Goal: Transaction & Acquisition: Purchase product/service

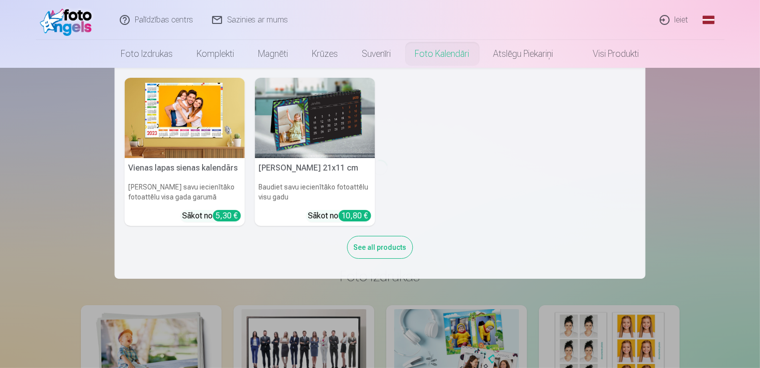
click at [216, 141] on img at bounding box center [185, 118] width 120 height 80
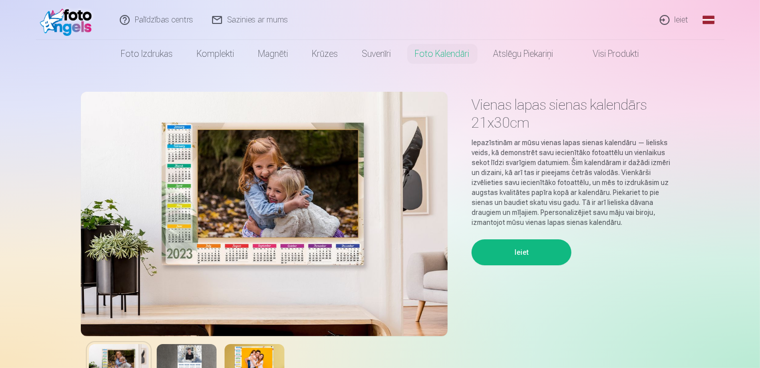
click at [451, 317] on div "Vienas lapas sienas kalendārs 21x30cm Iepazīstinām ar mūsu vienas lapas sienas …" at bounding box center [380, 250] width 599 height 316
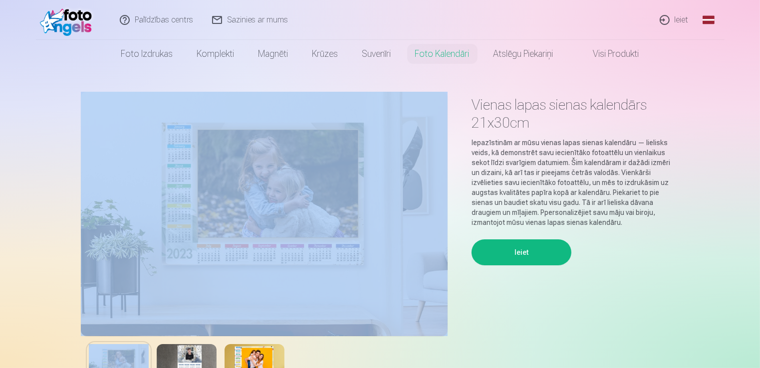
click at [451, 317] on div "Vienas lapas sienas kalendārs 21x30cm Iepazīstinām ar mūsu vienas lapas sienas …" at bounding box center [380, 250] width 599 height 316
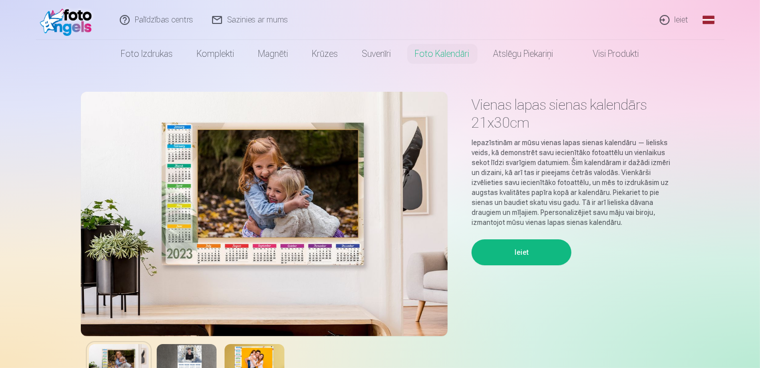
click at [585, 306] on div "Ieiet" at bounding box center [576, 319] width 208 height 159
click at [678, 18] on link "Ieiet" at bounding box center [675, 20] width 48 height 40
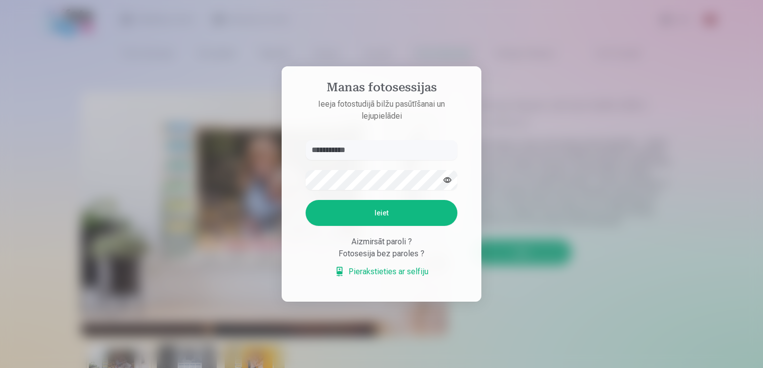
click at [379, 216] on button "Ieiet" at bounding box center [381, 213] width 152 height 26
click at [447, 183] on button "button" at bounding box center [447, 180] width 19 height 19
click at [415, 217] on button "Ieiet" at bounding box center [381, 213] width 152 height 26
click at [385, 154] on input "**********" at bounding box center [381, 150] width 152 height 20
type input "*"
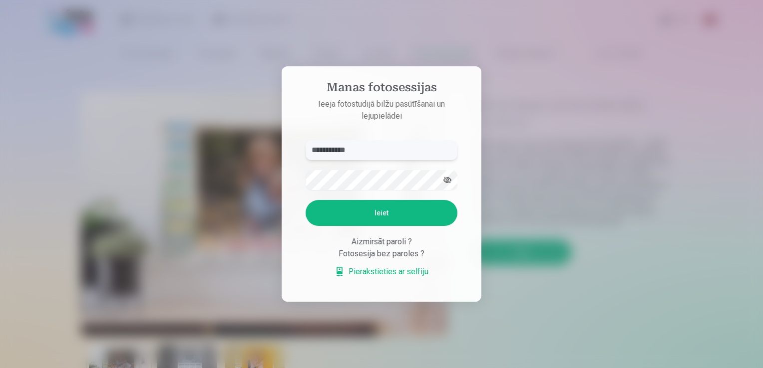
type input "**********"
click at [381, 209] on button "Ieiet" at bounding box center [381, 213] width 152 height 26
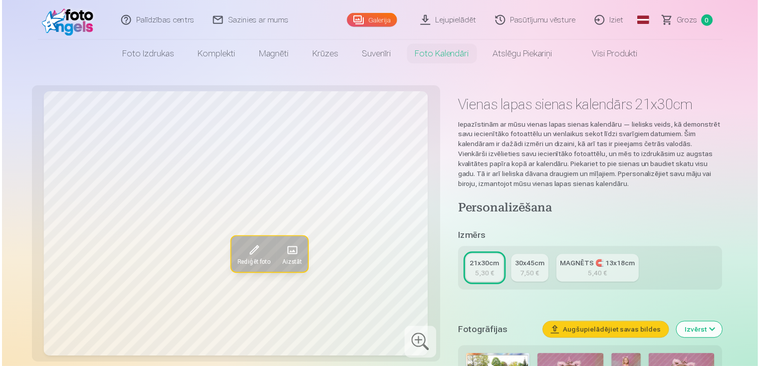
scroll to position [322, 0]
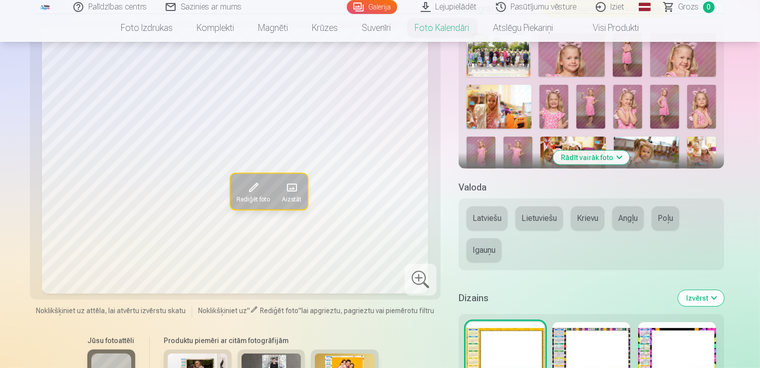
click at [583, 158] on button "Rādīt vairāk foto" at bounding box center [591, 158] width 76 height 14
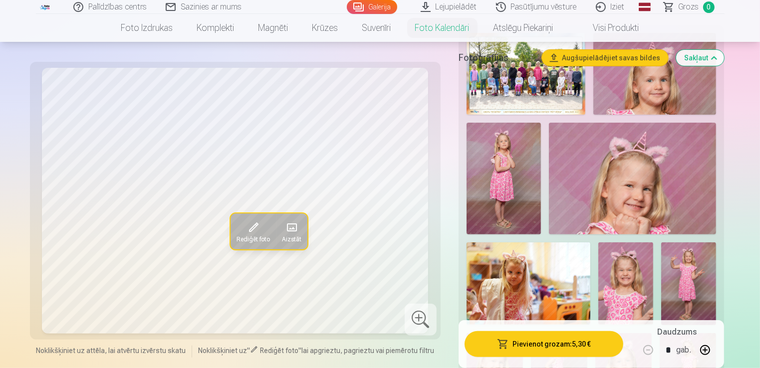
click at [527, 96] on img at bounding box center [526, 74] width 119 height 82
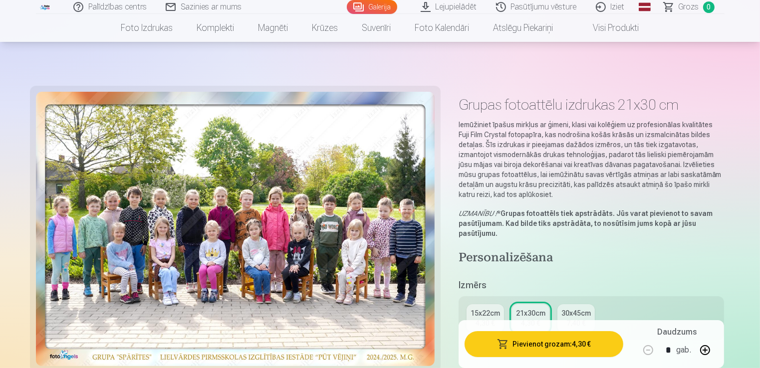
scroll to position [322, 0]
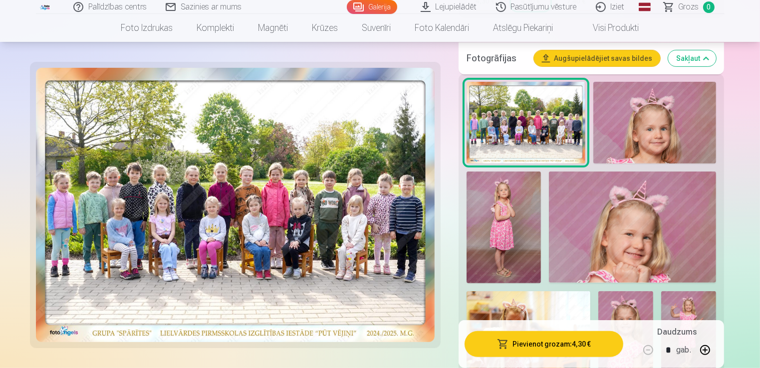
click at [545, 342] on button "Pievienot grozam : 4,30 €" at bounding box center [544, 344] width 159 height 26
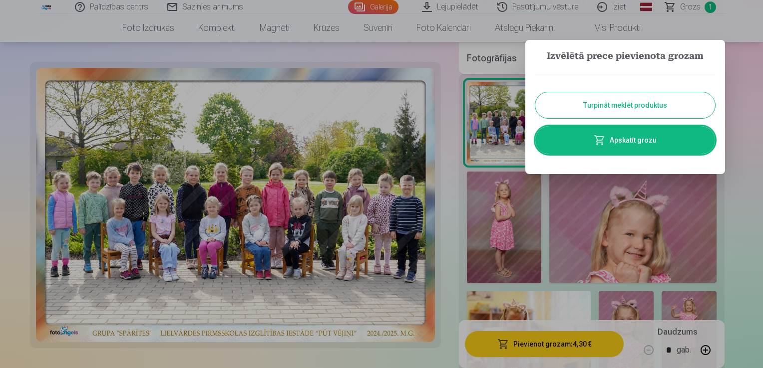
click at [651, 103] on button "Turpināt meklēt produktus" at bounding box center [625, 105] width 180 height 26
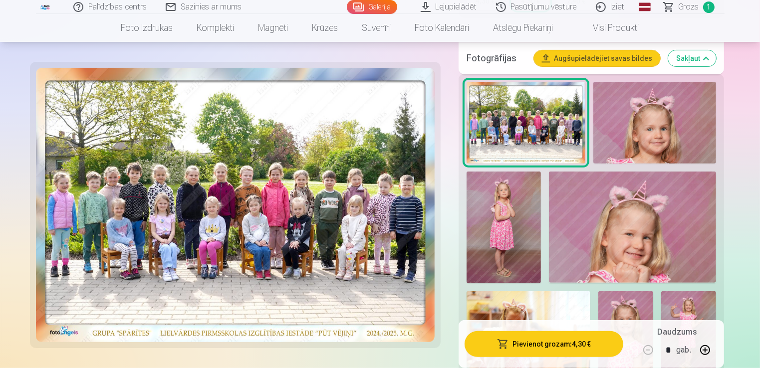
click at [680, 146] on img at bounding box center [654, 123] width 123 height 82
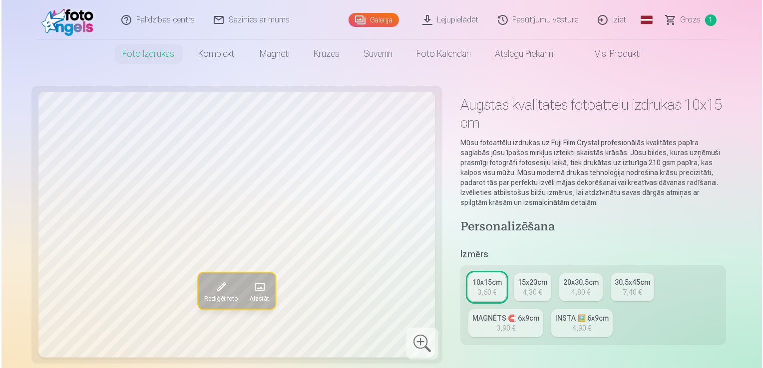
scroll to position [322, 0]
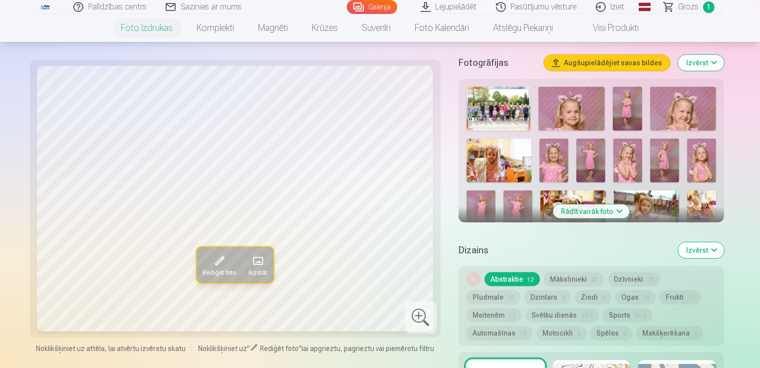
click at [632, 105] on img at bounding box center [627, 109] width 29 height 44
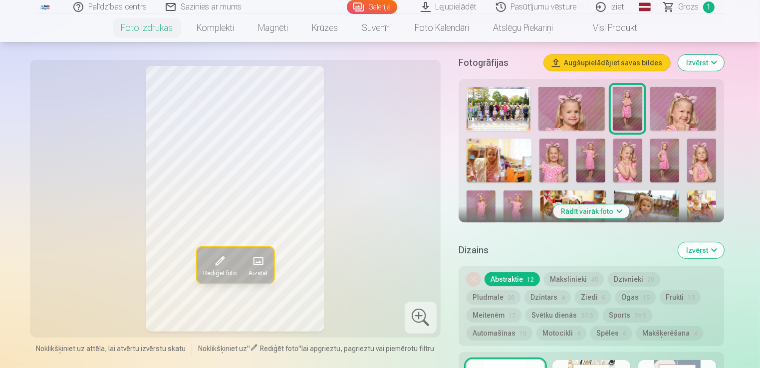
click at [220, 262] on span at bounding box center [220, 262] width 16 height 16
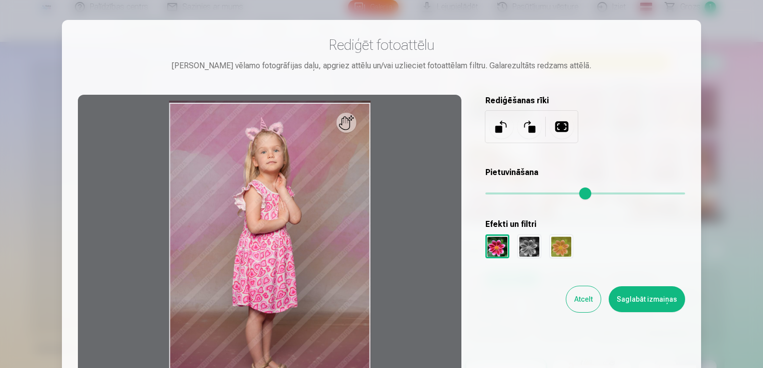
click at [220, 262] on div at bounding box center [269, 252] width 383 height 315
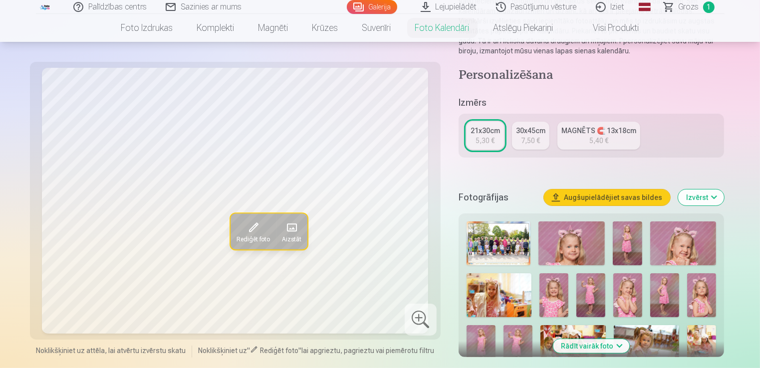
scroll to position [134, 0]
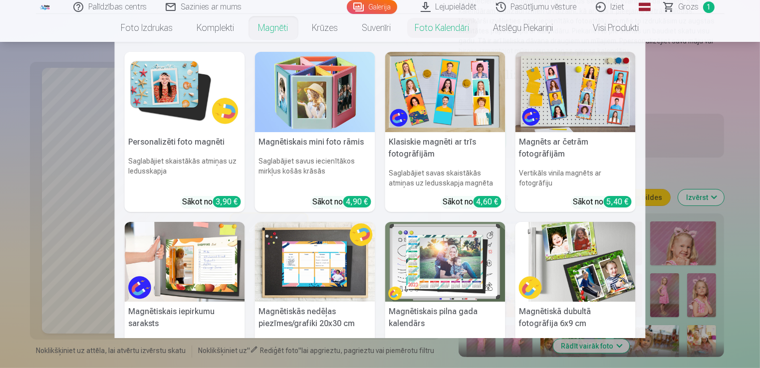
click at [256, 27] on link "Magnēti" at bounding box center [274, 28] width 54 height 28
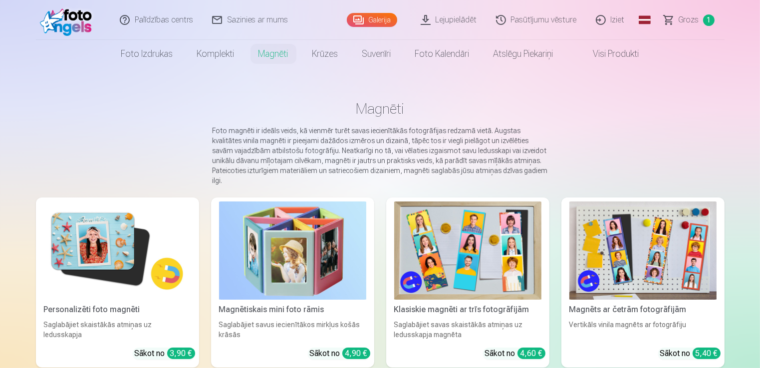
click at [381, 23] on link "Galerija" at bounding box center [372, 20] width 50 height 14
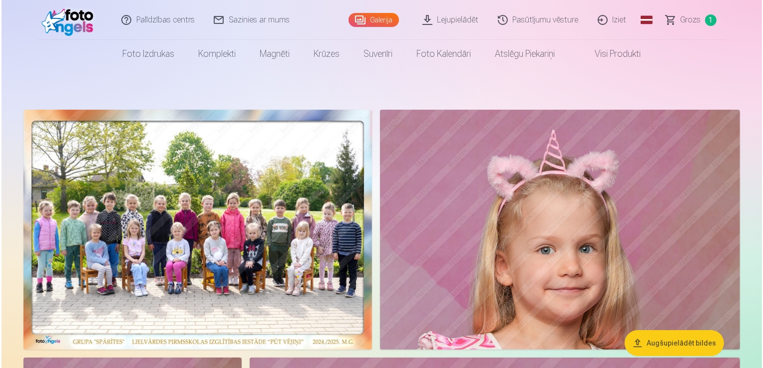
scroll to position [322, 0]
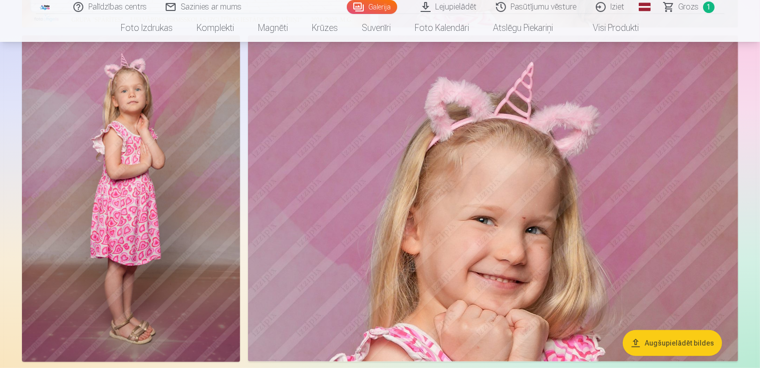
click at [212, 134] on img at bounding box center [131, 198] width 218 height 327
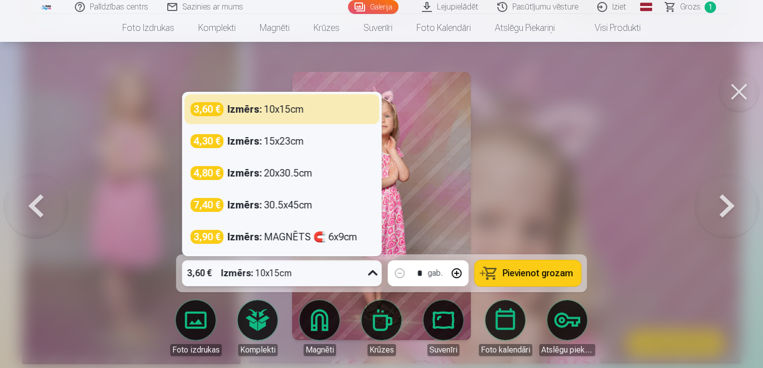
click at [372, 274] on icon at bounding box center [373, 273] width 16 height 16
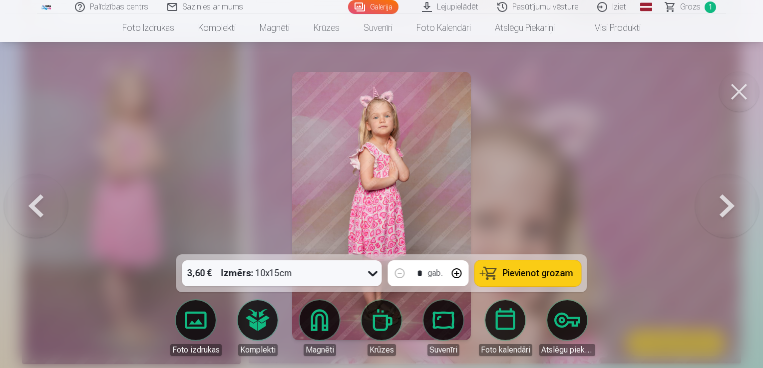
click at [525, 274] on span "Pievienot grozam" at bounding box center [538, 273] width 70 height 9
click at [729, 205] on button at bounding box center [727, 206] width 64 height 77
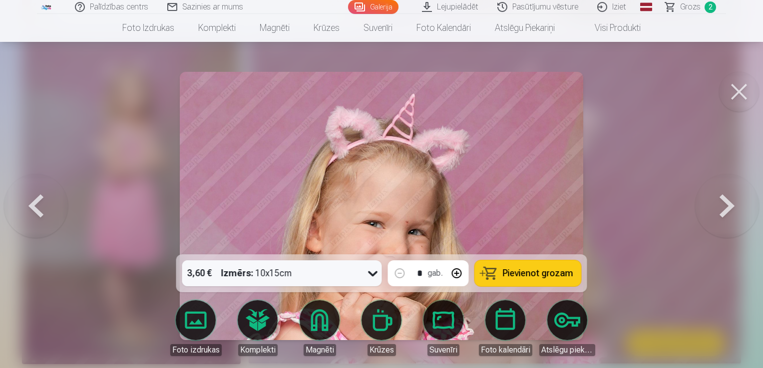
click at [729, 205] on button at bounding box center [727, 206] width 64 height 77
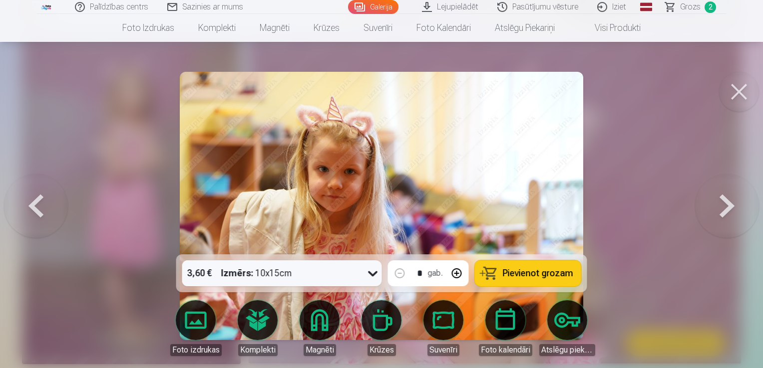
click at [729, 205] on button at bounding box center [727, 206] width 64 height 77
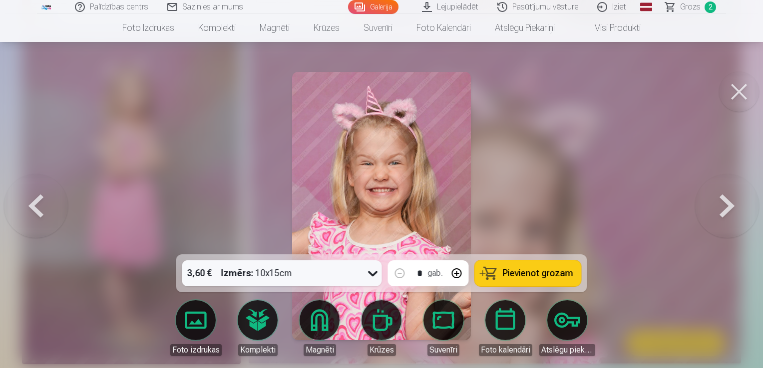
click at [729, 205] on button at bounding box center [727, 206] width 64 height 77
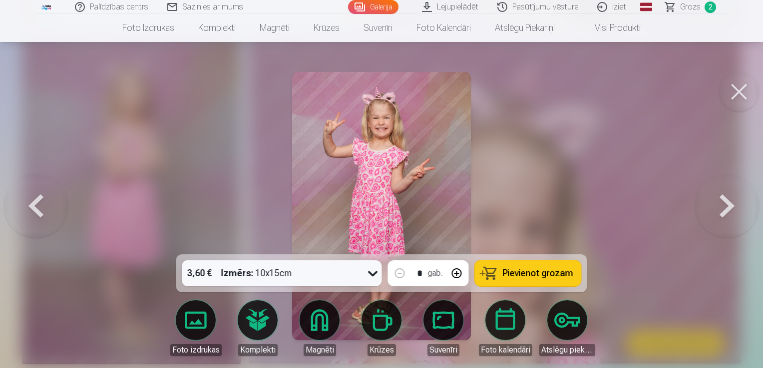
click at [729, 205] on button at bounding box center [727, 206] width 64 height 77
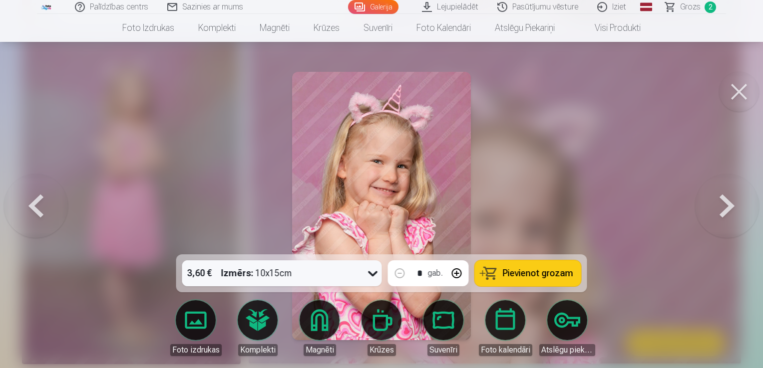
click at [570, 270] on button "Pievienot grozam" at bounding box center [528, 274] width 106 height 26
click at [717, 205] on button at bounding box center [727, 206] width 64 height 77
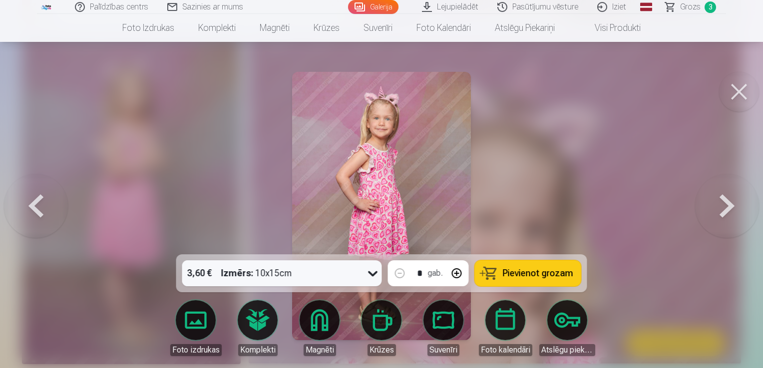
click at [557, 279] on button "Pievienot grozam" at bounding box center [528, 274] width 106 height 26
click at [729, 209] on button at bounding box center [727, 206] width 64 height 77
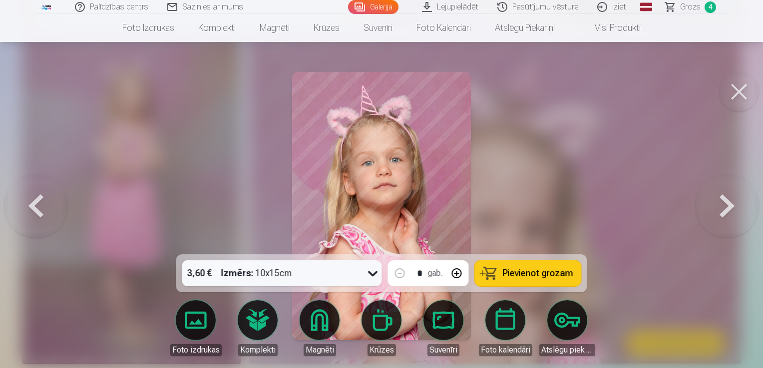
click at [551, 278] on span "Pievienot grozam" at bounding box center [538, 273] width 70 height 9
click at [714, 204] on button at bounding box center [727, 206] width 64 height 77
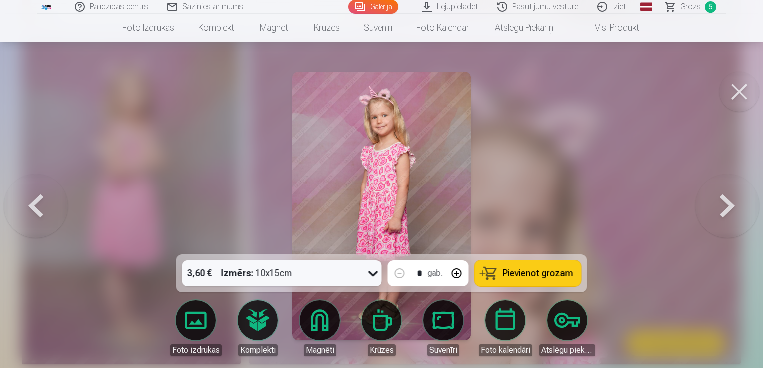
click at [714, 204] on button at bounding box center [727, 206] width 64 height 77
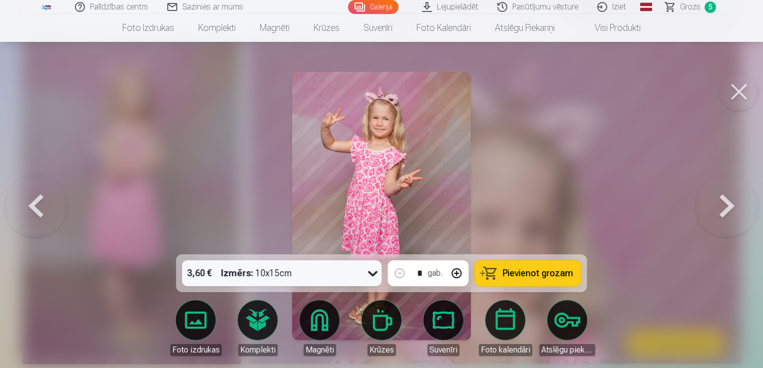
click at [714, 204] on button at bounding box center [727, 206] width 64 height 77
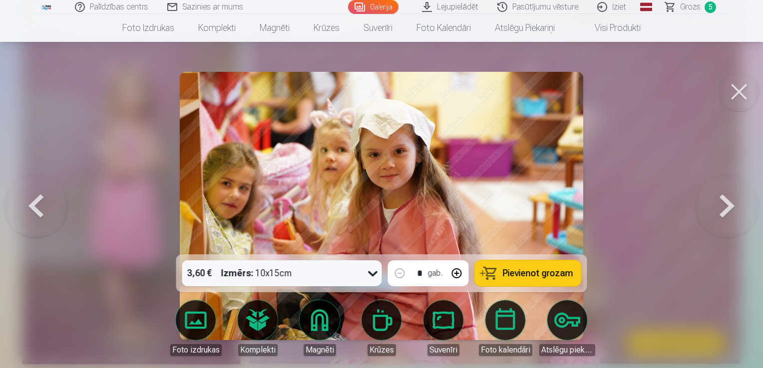
click at [48, 217] on button at bounding box center [36, 206] width 64 height 77
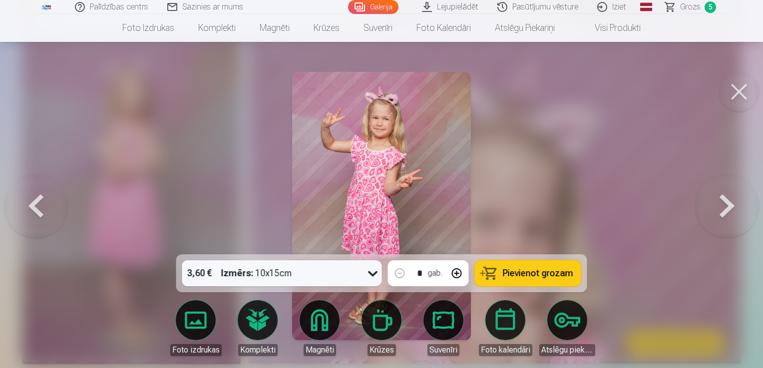
click at [734, 201] on button at bounding box center [727, 206] width 64 height 77
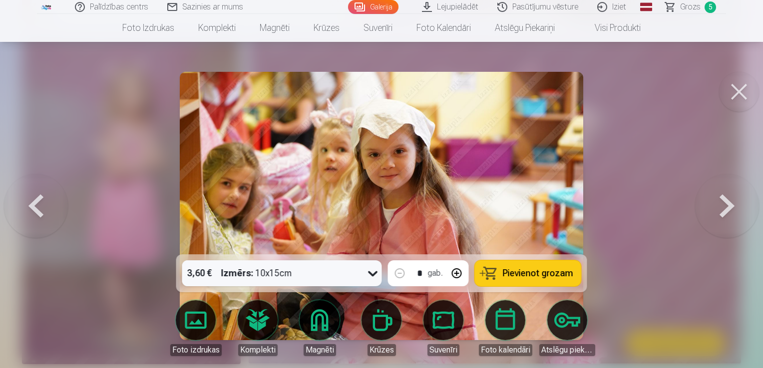
click at [734, 201] on button at bounding box center [727, 206] width 64 height 77
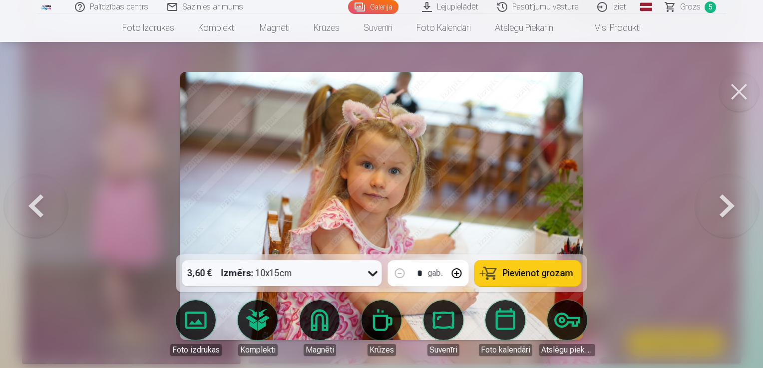
click at [734, 201] on button at bounding box center [727, 206] width 64 height 77
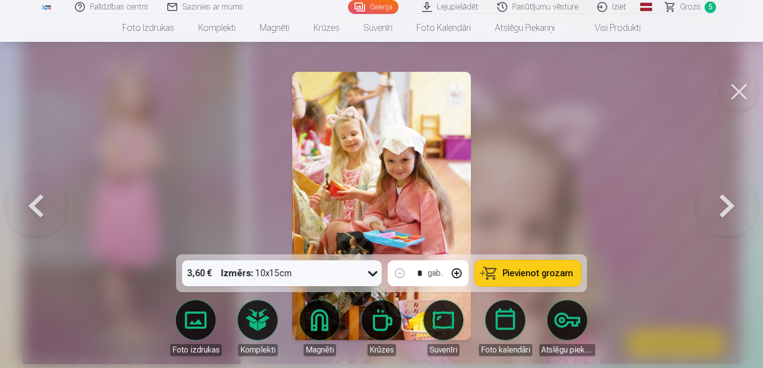
click at [734, 201] on button at bounding box center [727, 206] width 64 height 77
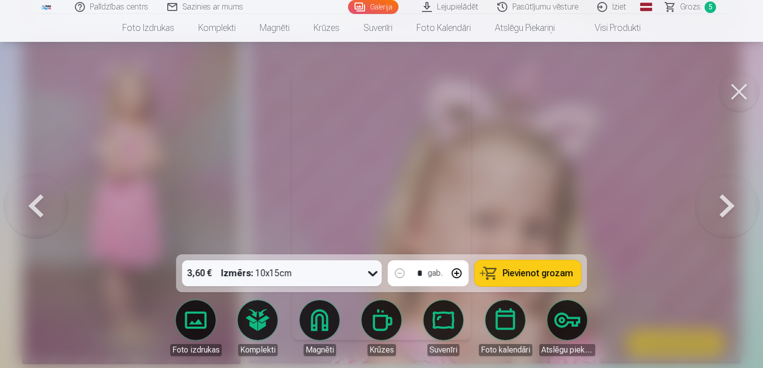
click at [734, 201] on button at bounding box center [727, 206] width 64 height 77
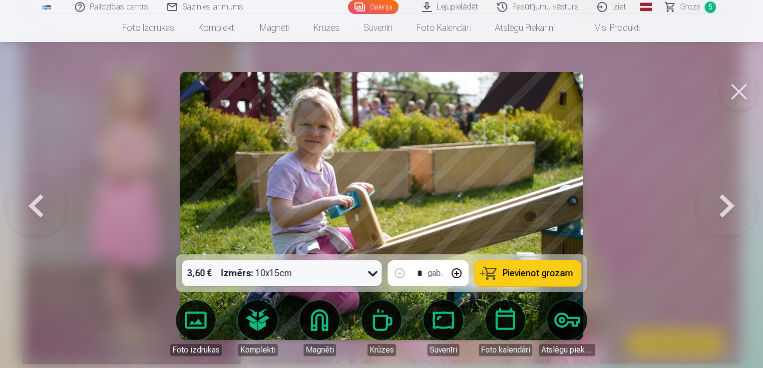
click at [734, 201] on button at bounding box center [727, 206] width 64 height 77
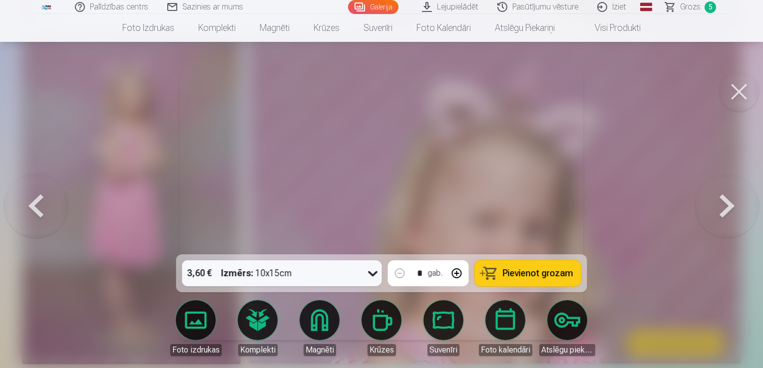
click at [734, 201] on button at bounding box center [727, 206] width 64 height 77
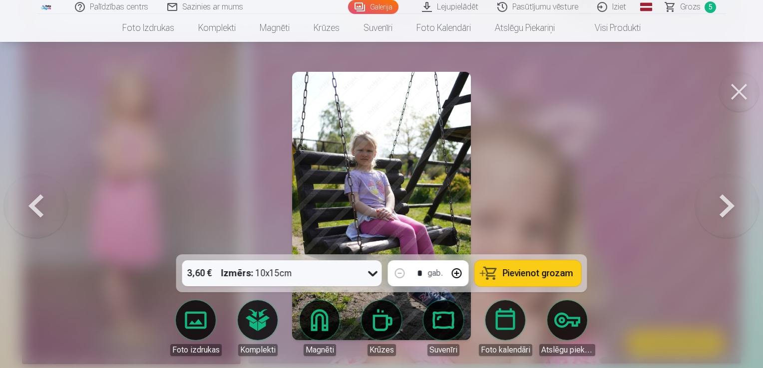
click at [734, 201] on button at bounding box center [727, 206] width 64 height 77
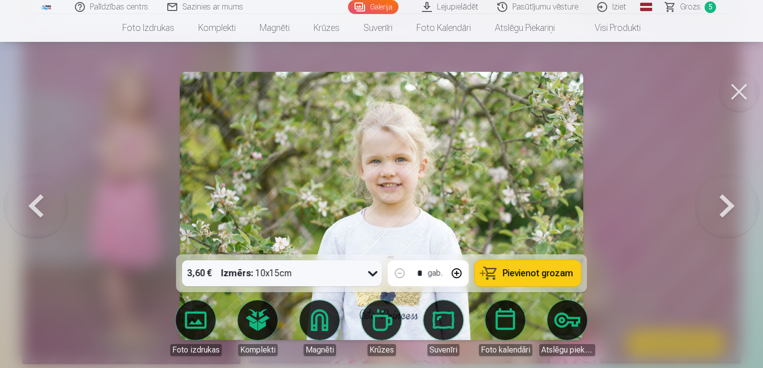
click at [734, 201] on button at bounding box center [727, 206] width 64 height 77
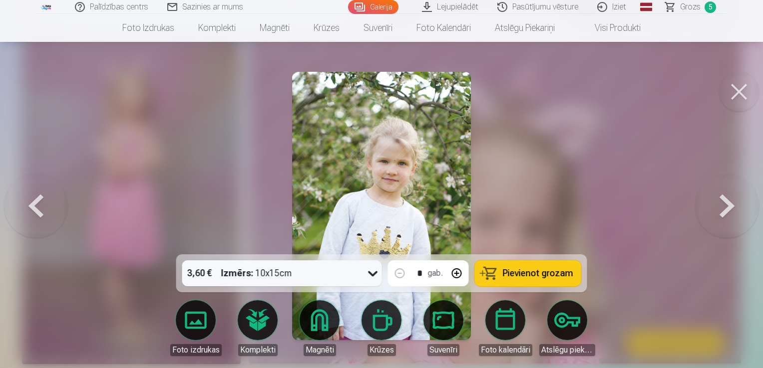
click at [532, 275] on span "Pievienot grozam" at bounding box center [538, 273] width 70 height 9
click at [719, 207] on button at bounding box center [727, 206] width 64 height 77
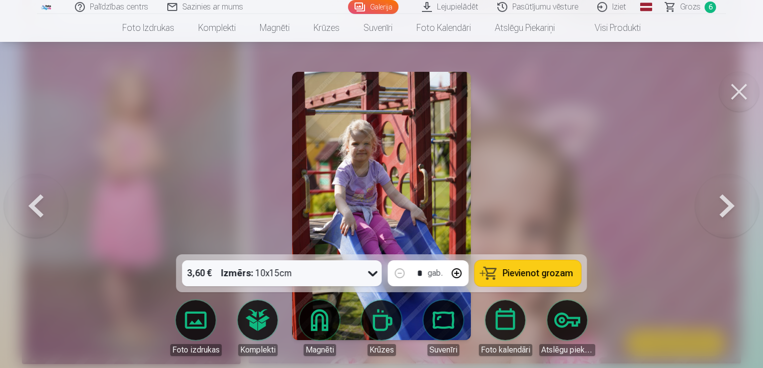
click at [523, 269] on span "Pievienot grozam" at bounding box center [538, 273] width 70 height 9
click at [715, 219] on button at bounding box center [727, 206] width 64 height 77
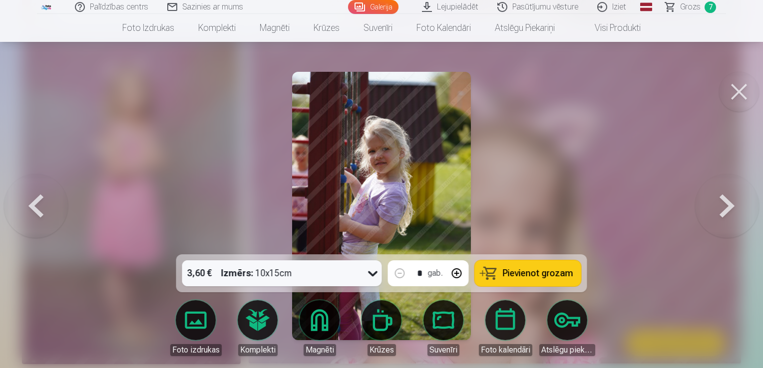
click at [542, 277] on span "Pievienot grozam" at bounding box center [538, 273] width 70 height 9
click at [737, 210] on button at bounding box center [727, 206] width 64 height 77
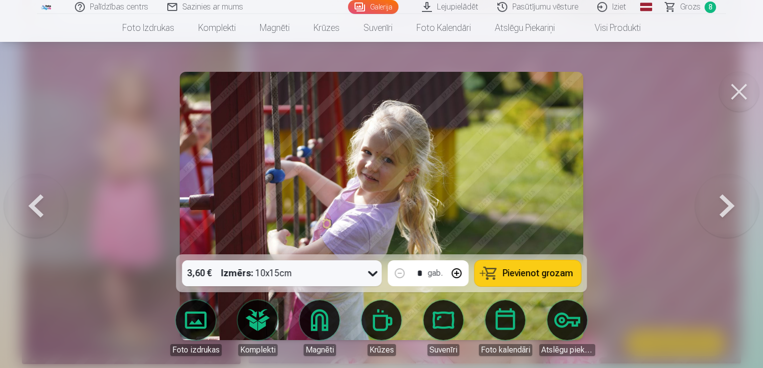
click at [568, 272] on span "Pievienot grozam" at bounding box center [538, 273] width 70 height 9
click at [725, 203] on button at bounding box center [727, 206] width 64 height 77
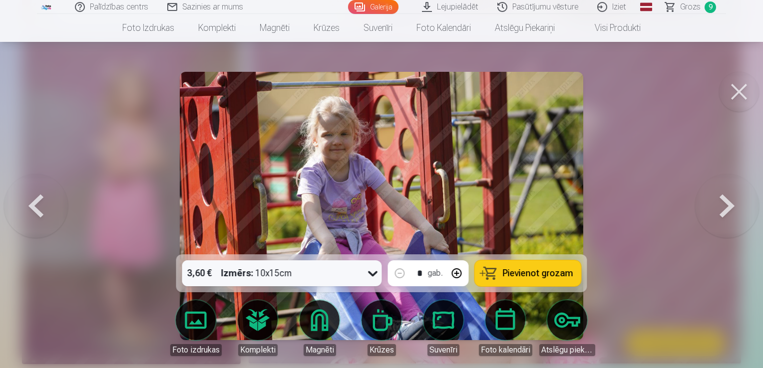
click at [725, 203] on button at bounding box center [727, 206] width 64 height 77
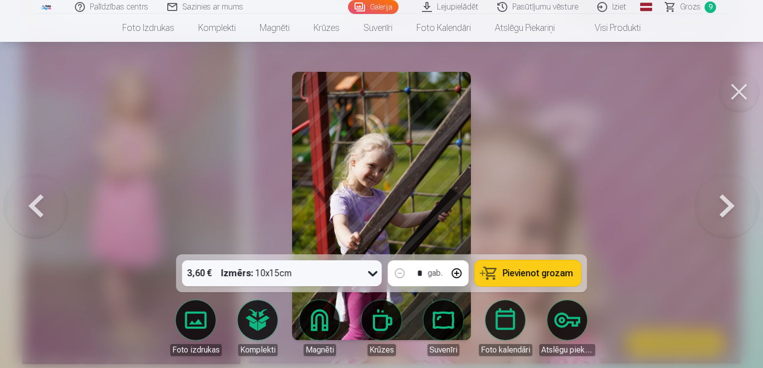
click at [725, 203] on button at bounding box center [727, 206] width 64 height 77
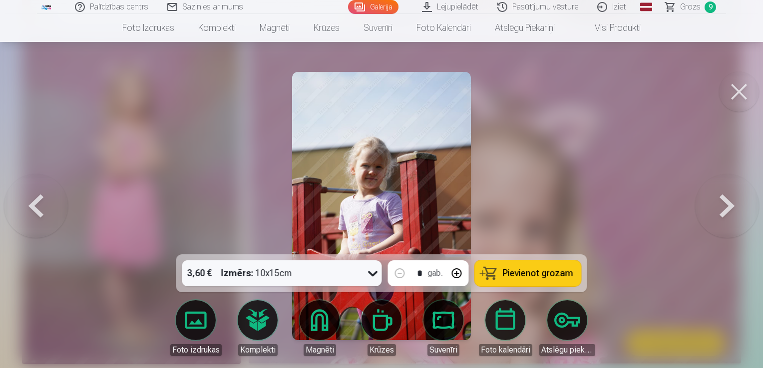
click at [725, 203] on button at bounding box center [727, 206] width 64 height 77
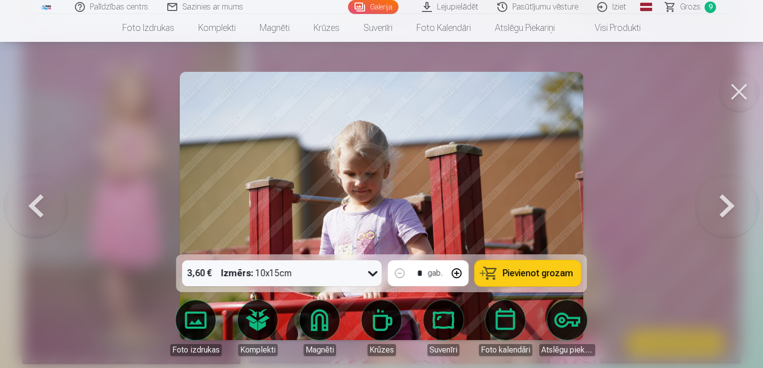
click at [725, 203] on button at bounding box center [727, 206] width 64 height 77
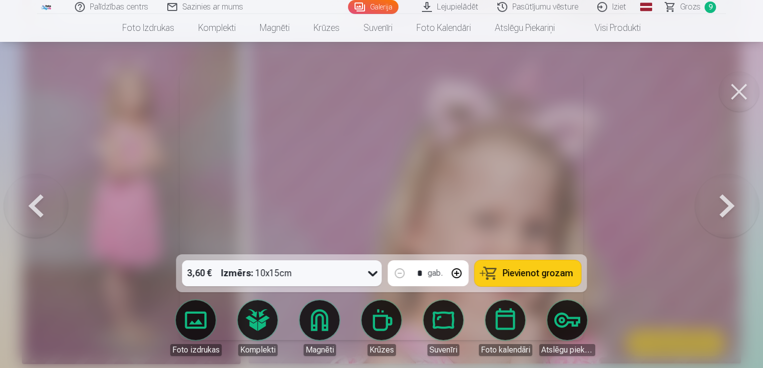
click at [725, 203] on button at bounding box center [727, 206] width 64 height 77
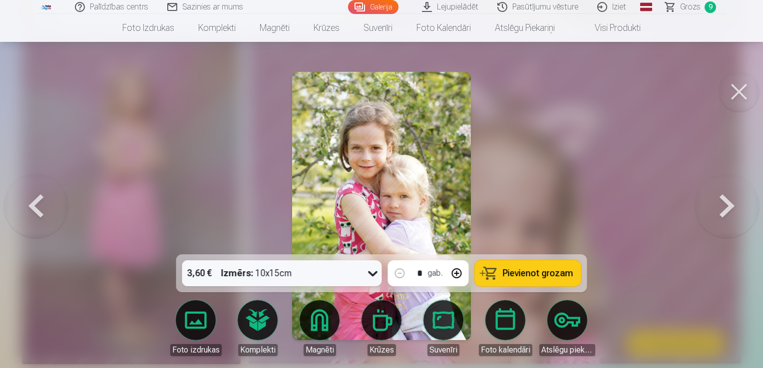
click at [553, 277] on span "Pievienot grozam" at bounding box center [538, 273] width 70 height 9
click at [725, 200] on button at bounding box center [727, 206] width 64 height 77
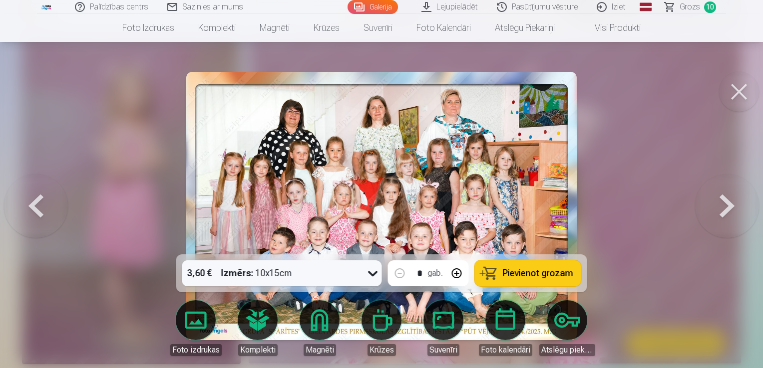
click at [555, 270] on span "Pievienot grozam" at bounding box center [538, 273] width 70 height 9
click at [732, 212] on button at bounding box center [727, 206] width 64 height 77
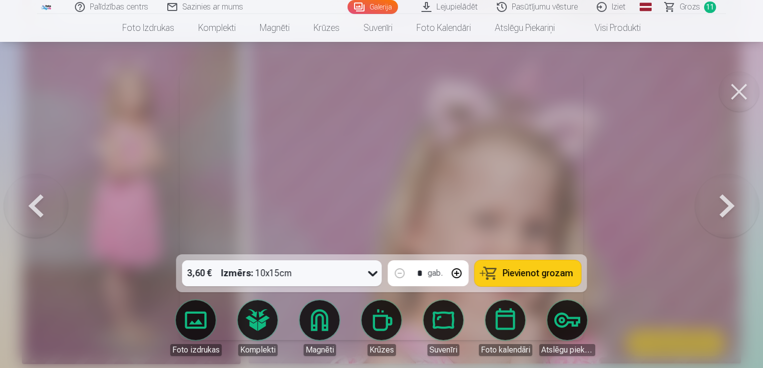
click at [732, 212] on button at bounding box center [727, 206] width 64 height 77
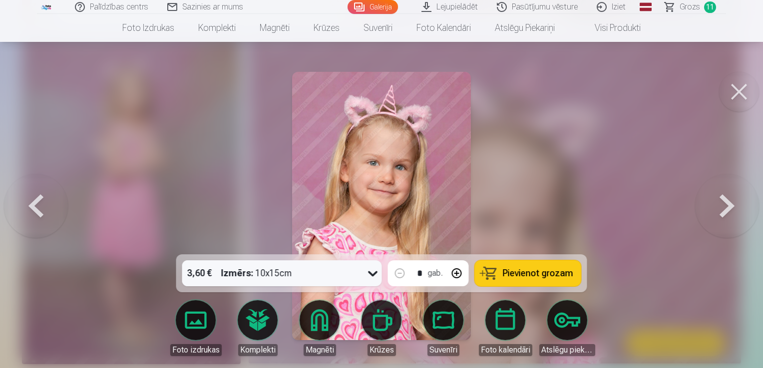
click at [732, 212] on button at bounding box center [727, 206] width 64 height 77
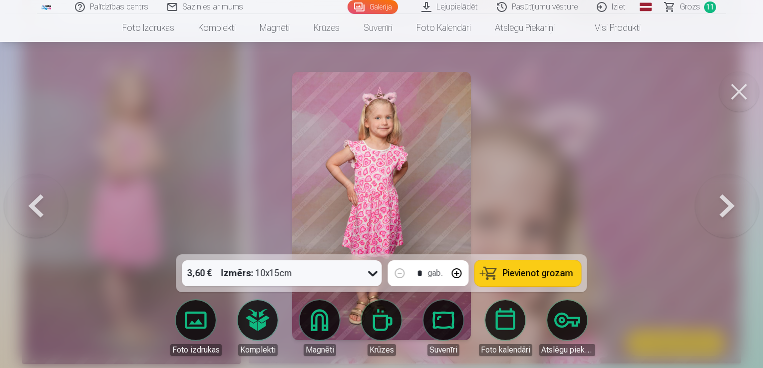
click at [732, 212] on button at bounding box center [727, 206] width 64 height 77
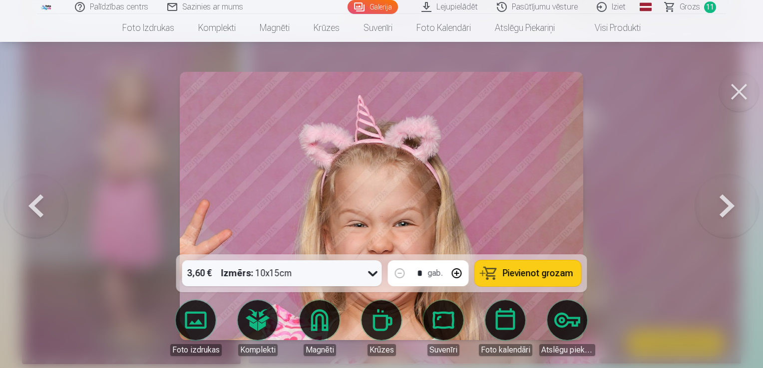
click at [732, 212] on button at bounding box center [727, 206] width 64 height 77
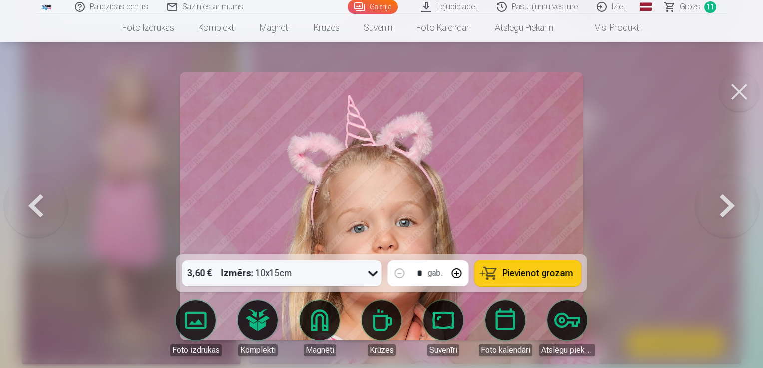
click at [732, 212] on button at bounding box center [727, 206] width 64 height 77
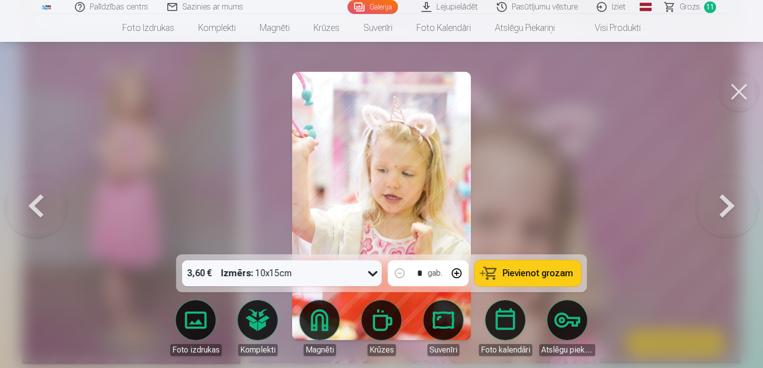
click at [732, 212] on button at bounding box center [727, 206] width 64 height 77
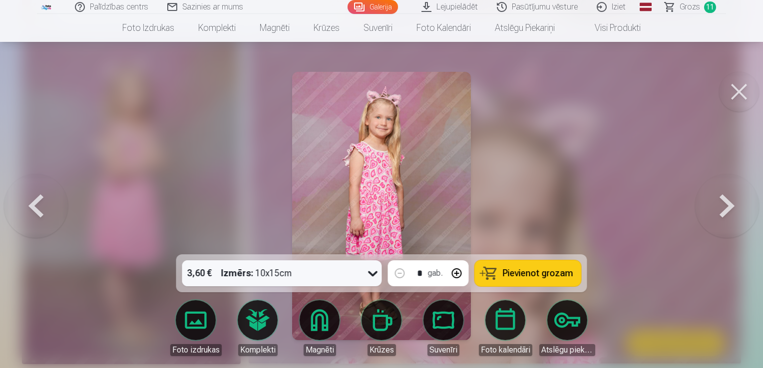
click at [708, 7] on span "11" at bounding box center [710, 6] width 12 height 11
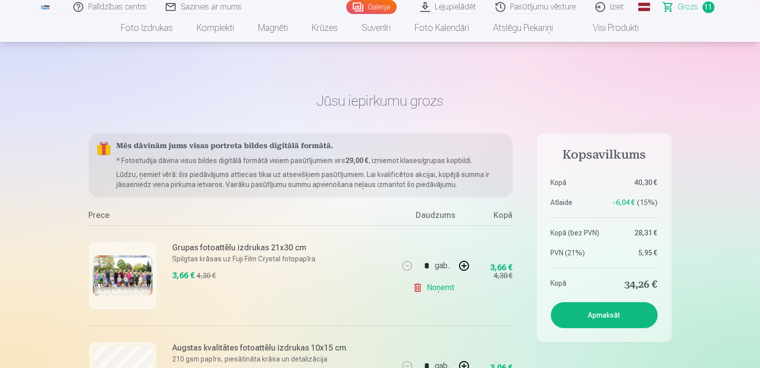
scroll to position [322, 0]
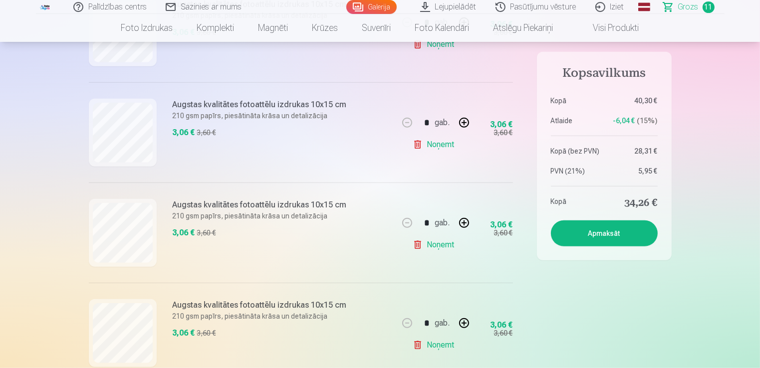
scroll to position [967, 0]
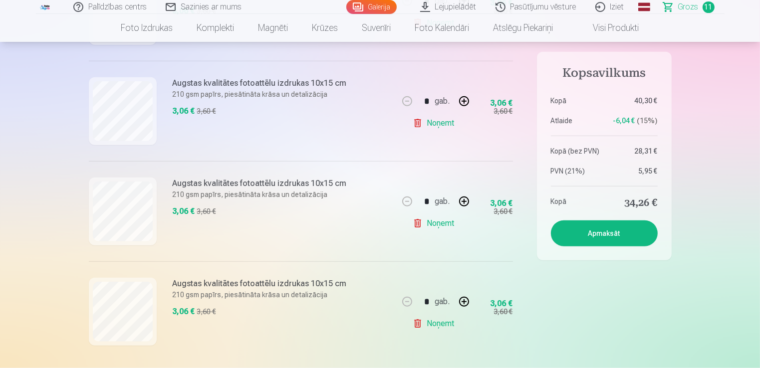
click at [451, 223] on link "Noņemt" at bounding box center [435, 224] width 45 height 20
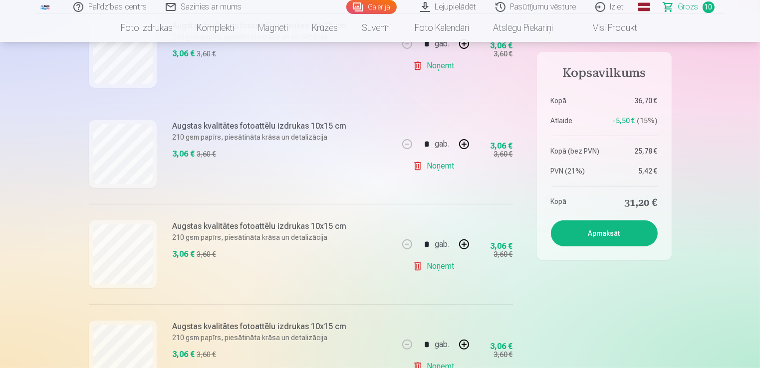
scroll to position [0, 0]
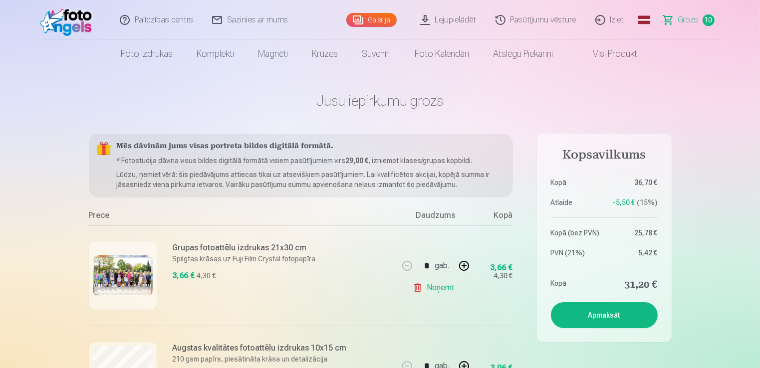
click at [646, 314] on button "Apmaksāt" at bounding box center [604, 315] width 107 height 26
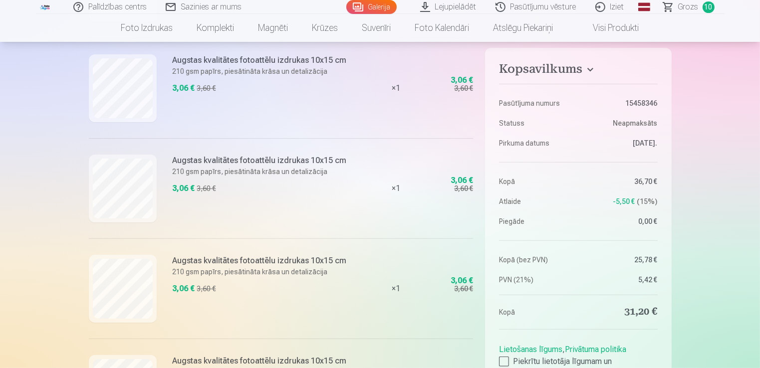
scroll to position [645, 0]
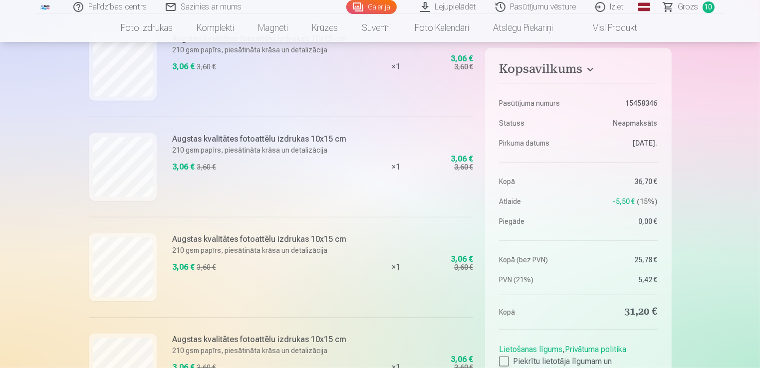
click at [505, 360] on div at bounding box center [504, 362] width 10 height 10
click at [668, 346] on aside "Kopsavilkums Pasūtījuma numurs 15458346 Statuss Neapmaksāts Pirkuma datums 15.0…" at bounding box center [578, 249] width 186 height 403
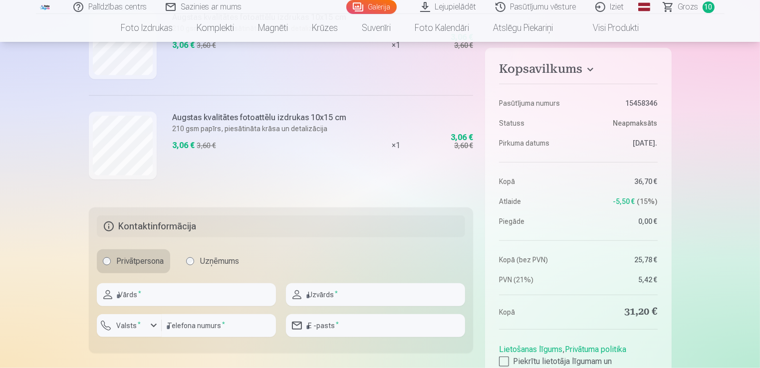
scroll to position [1290, 0]
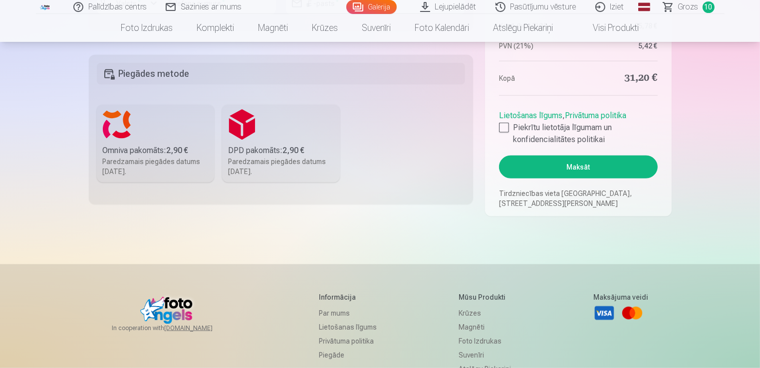
click at [600, 169] on button "Maksāt" at bounding box center [578, 167] width 158 height 23
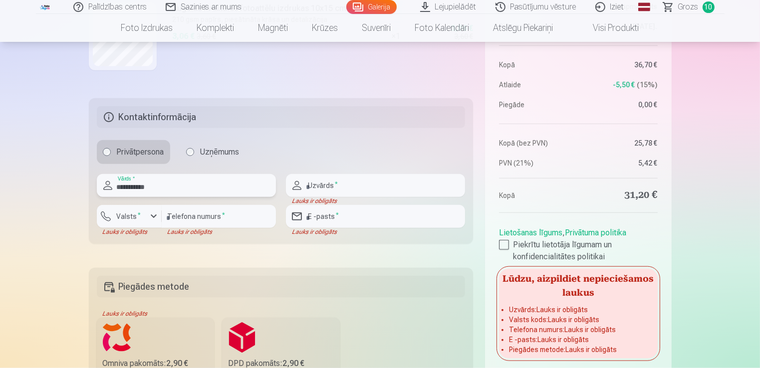
click at [173, 188] on input "**********" at bounding box center [186, 185] width 179 height 23
type input "*****"
click at [325, 184] on input "text" at bounding box center [375, 185] width 179 height 23
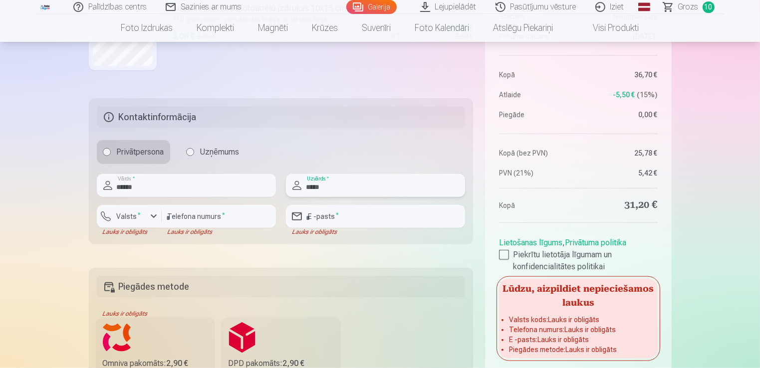
type input "*****"
click at [244, 218] on input "number" at bounding box center [219, 216] width 114 height 23
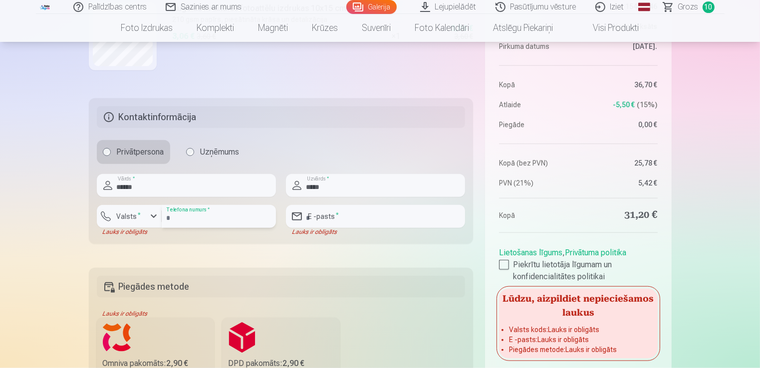
type input "********"
click at [152, 215] on div "button" at bounding box center [154, 217] width 12 height 12
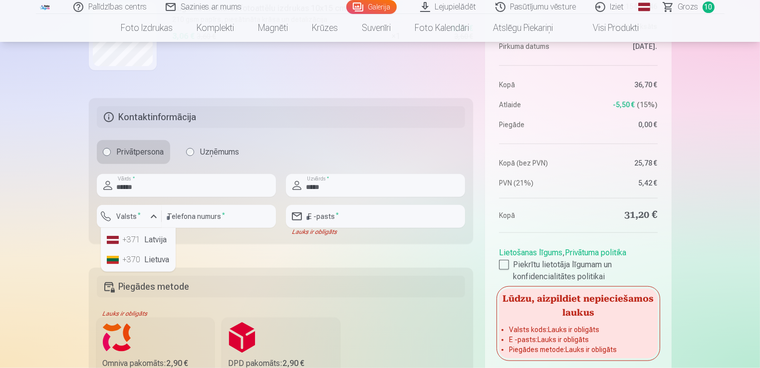
click at [157, 239] on li "+371 Latvija" at bounding box center [138, 240] width 71 height 20
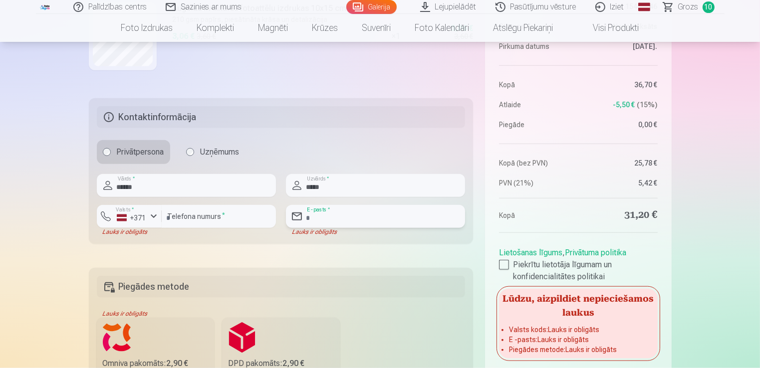
click at [321, 215] on input "email" at bounding box center [375, 216] width 179 height 23
type input "**********"
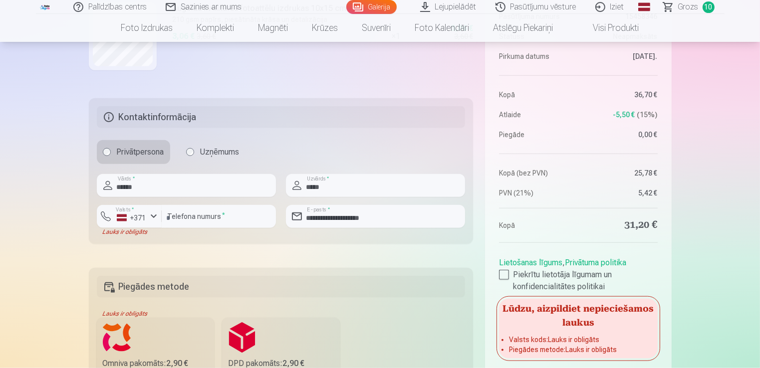
click at [153, 336] on label "Omniva pakomāts : 2,90 € Paredzamais piegādes datums 30.08.2025." at bounding box center [156, 357] width 118 height 78
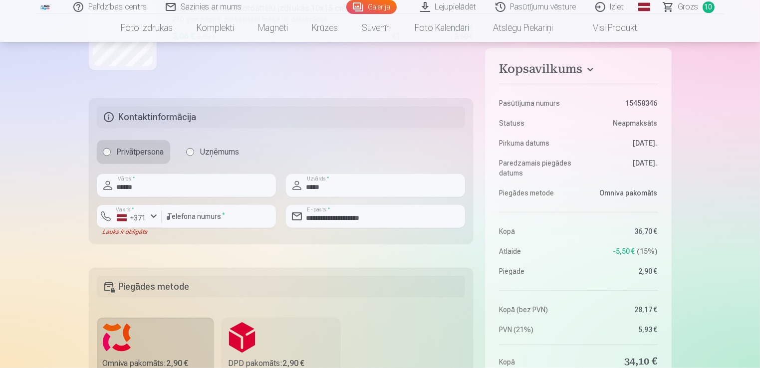
click at [682, 8] on span "Grozs" at bounding box center [688, 7] width 20 height 12
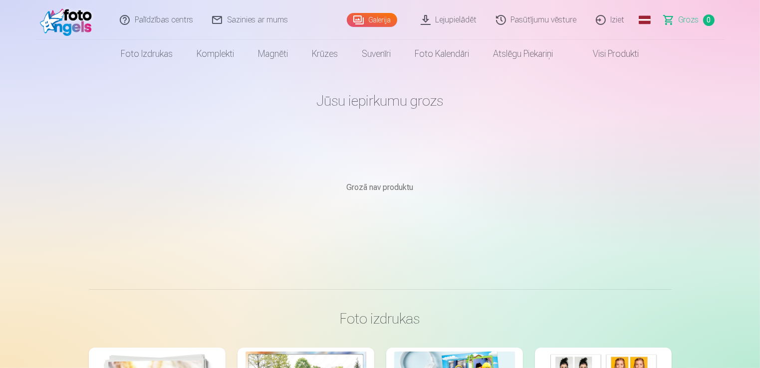
click at [687, 17] on span "Grozs" at bounding box center [689, 20] width 20 height 12
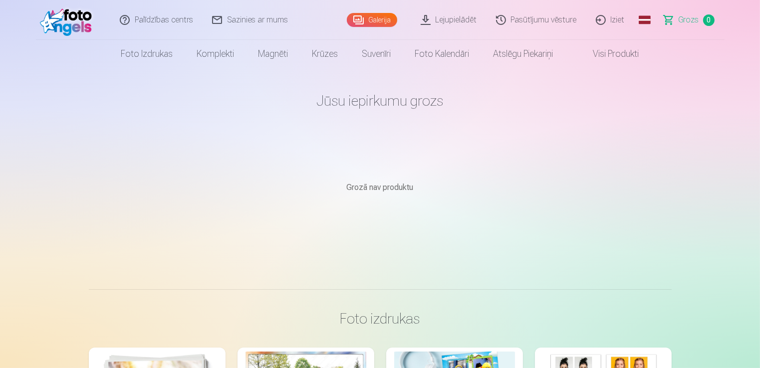
click at [687, 17] on span "Grozs" at bounding box center [689, 20] width 20 height 12
click at [686, 17] on span "Grozs" at bounding box center [689, 20] width 20 height 12
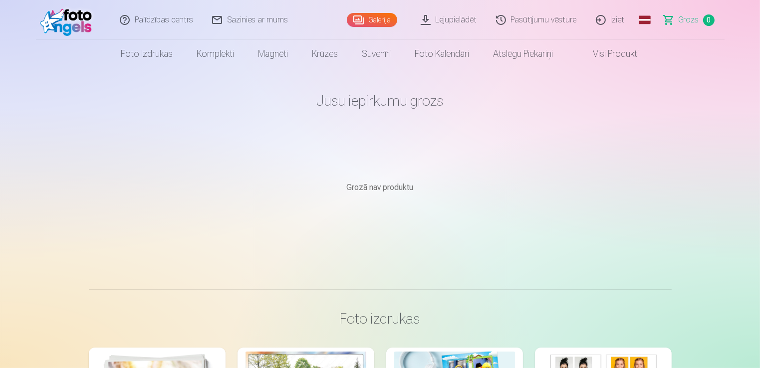
click at [686, 17] on span "Grozs" at bounding box center [689, 20] width 20 height 12
click at [64, 25] on img at bounding box center [68, 20] width 57 height 32
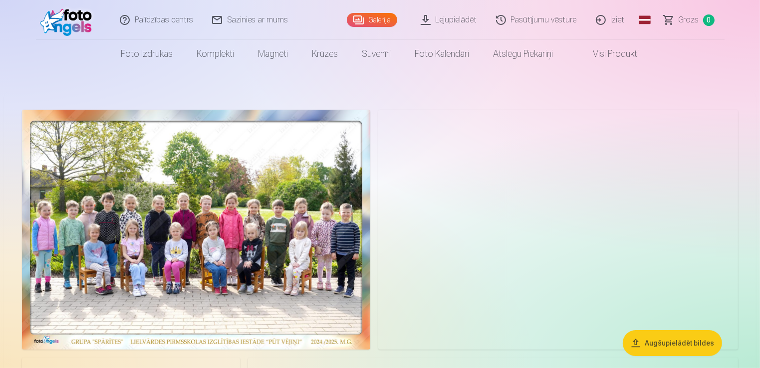
click at [192, 192] on img at bounding box center [196, 230] width 348 height 240
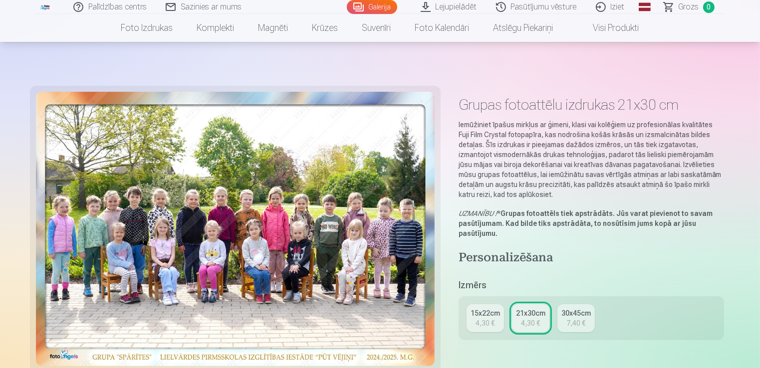
scroll to position [322, 0]
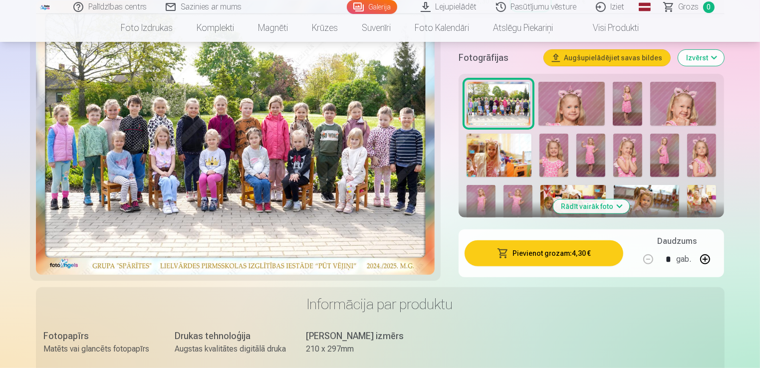
click at [550, 253] on button "Pievienot grozam : 4,30 €" at bounding box center [544, 254] width 159 height 26
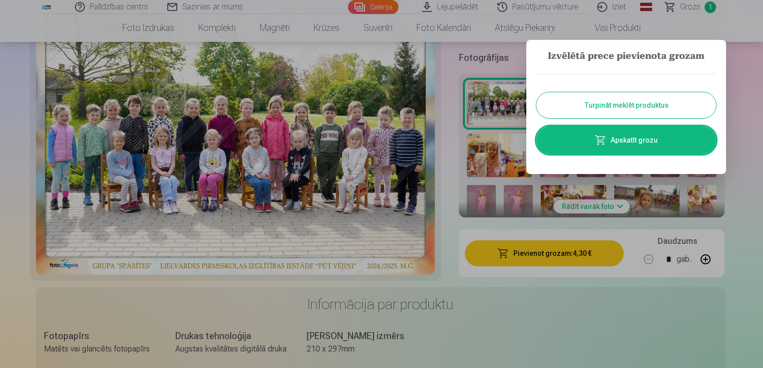
click at [652, 100] on button "Turpināt meklēt produktus" at bounding box center [626, 105] width 180 height 26
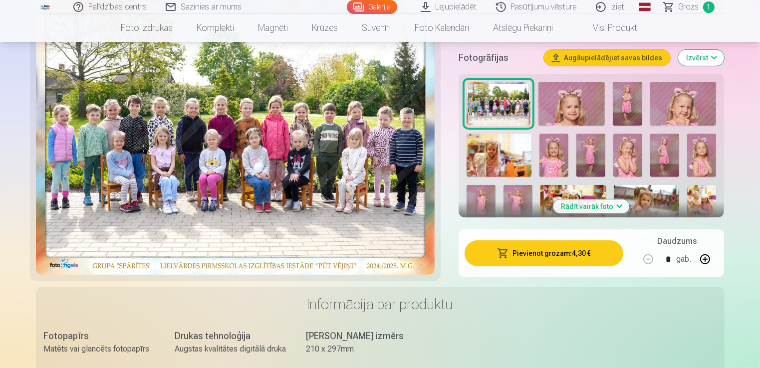
click at [581, 100] on img at bounding box center [571, 104] width 66 height 44
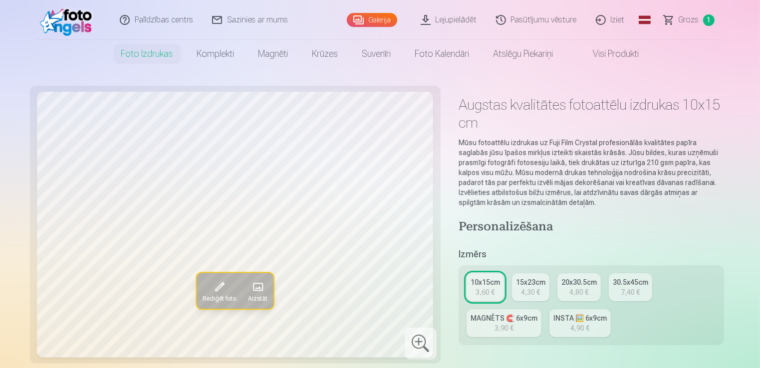
scroll to position [322, 0]
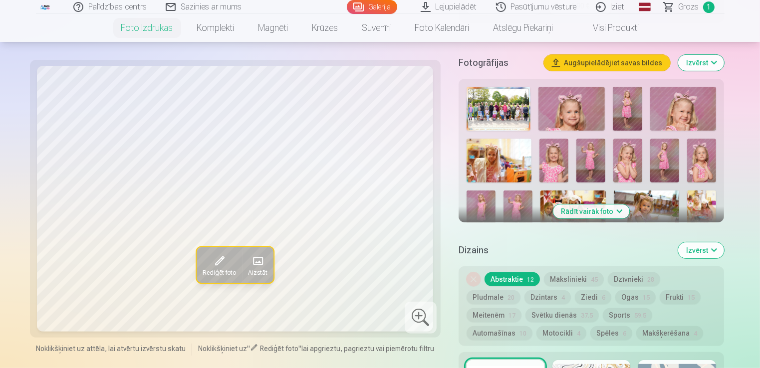
click at [585, 210] on button "Rādīt vairāk foto" at bounding box center [591, 212] width 76 height 14
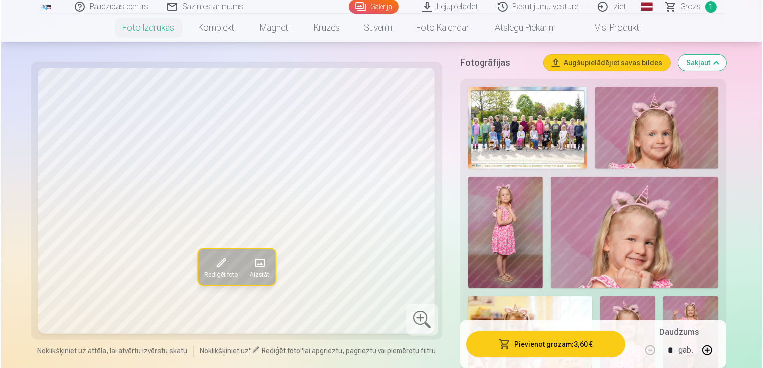
scroll to position [645, 0]
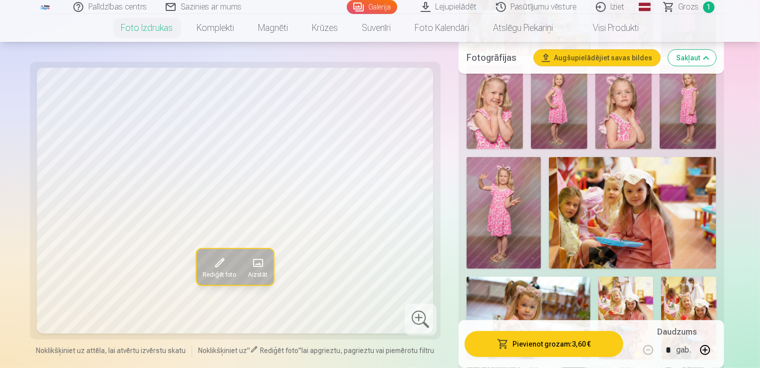
click at [583, 342] on button "Pievienot grozam : 3,60 €" at bounding box center [544, 344] width 159 height 26
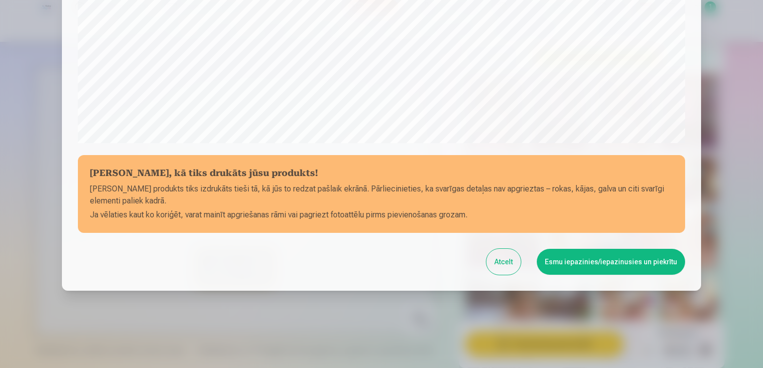
scroll to position [350, 0]
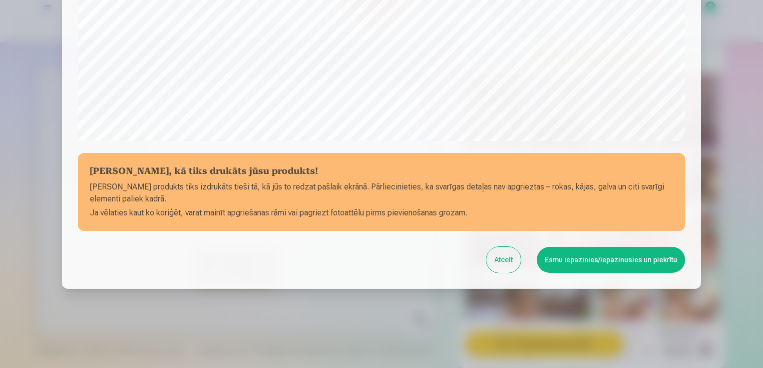
click at [507, 261] on button "Atcelt" at bounding box center [503, 260] width 34 height 26
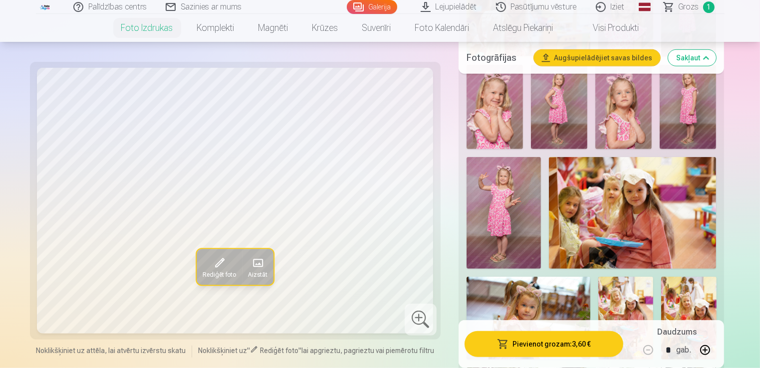
click at [507, 261] on img at bounding box center [504, 213] width 74 height 112
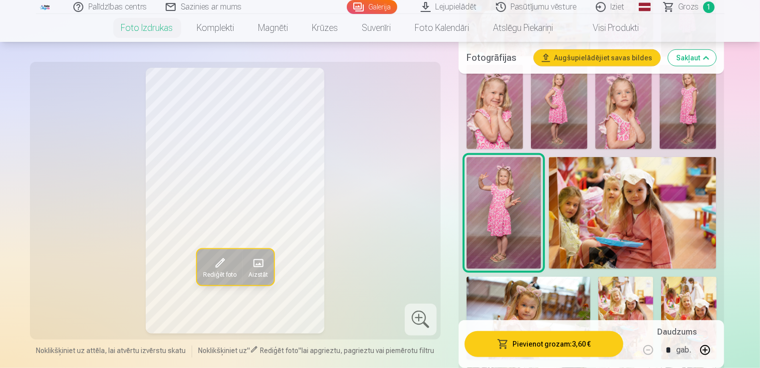
click at [519, 343] on button "Pievienot grozam : 3,60 €" at bounding box center [544, 344] width 159 height 26
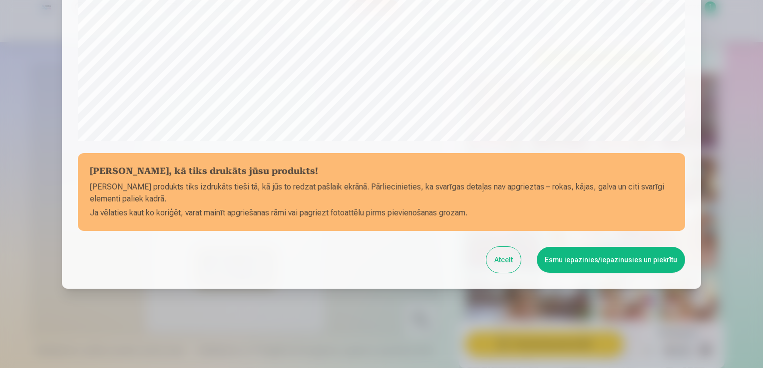
click at [503, 263] on button "Atcelt" at bounding box center [503, 260] width 34 height 26
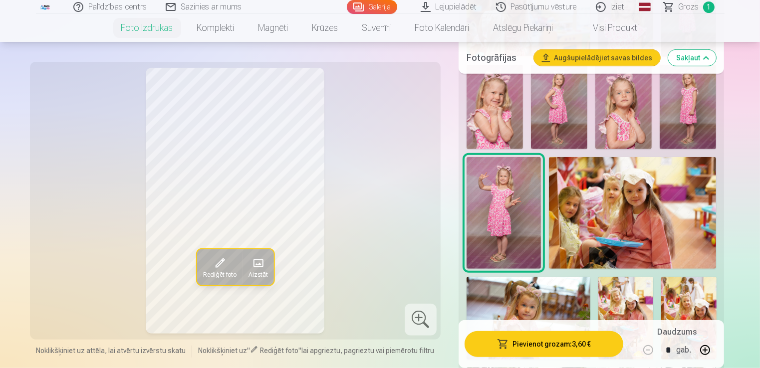
click at [601, 354] on button "Pievienot grozam : 3,60 €" at bounding box center [544, 344] width 159 height 26
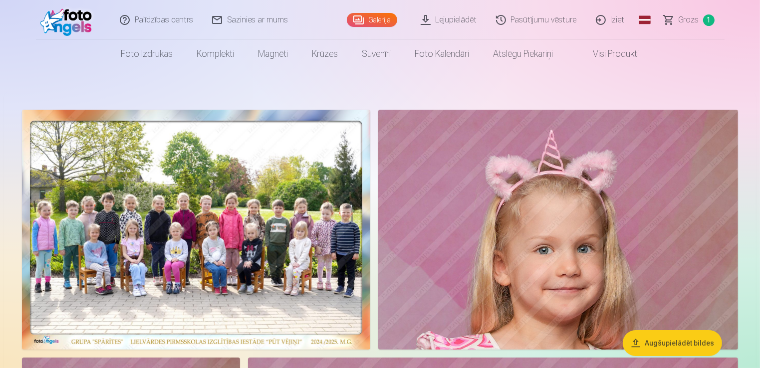
click at [612, 23] on link "Iziet" at bounding box center [611, 20] width 48 height 40
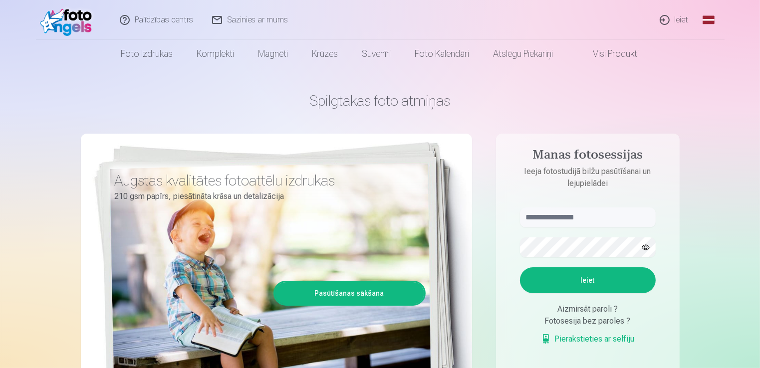
click at [682, 18] on link "Ieiet" at bounding box center [675, 20] width 48 height 40
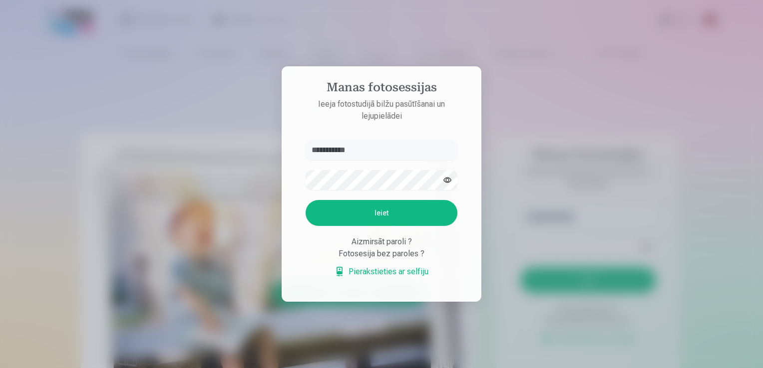
type input "**********"
click at [380, 216] on button "Ieiet" at bounding box center [381, 213] width 152 height 26
